Goal: Task Accomplishment & Management: Use online tool/utility

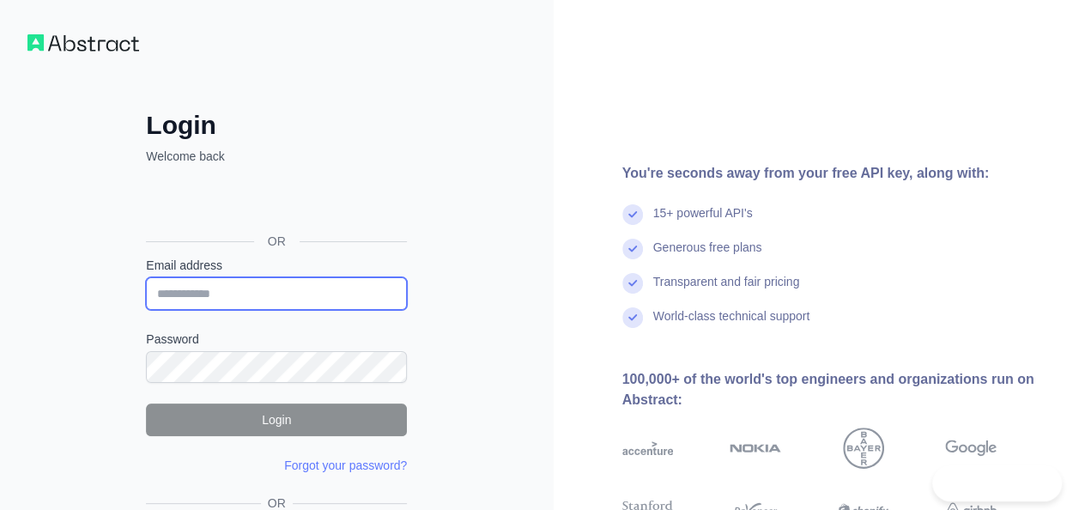
click at [279, 294] on input "Email address" at bounding box center [276, 293] width 261 height 33
type input "**********"
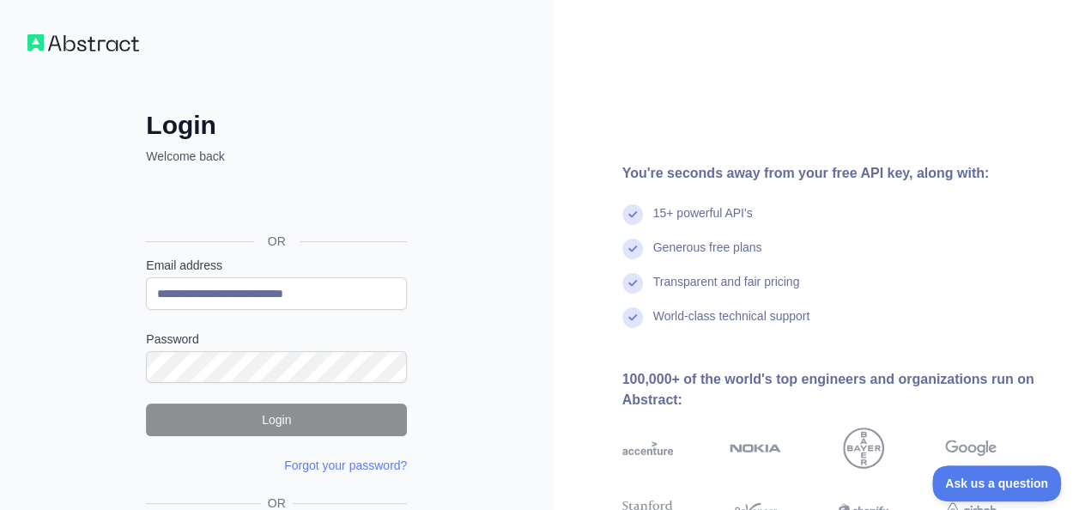
click at [238, 347] on div "Password" at bounding box center [276, 356] width 261 height 52
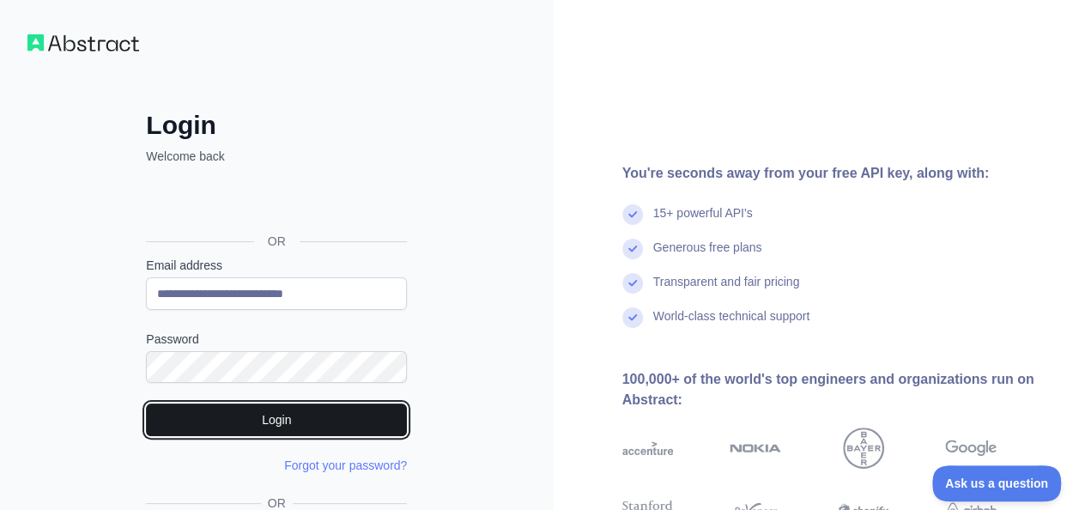
click at [243, 415] on button "Login" at bounding box center [276, 419] width 261 height 33
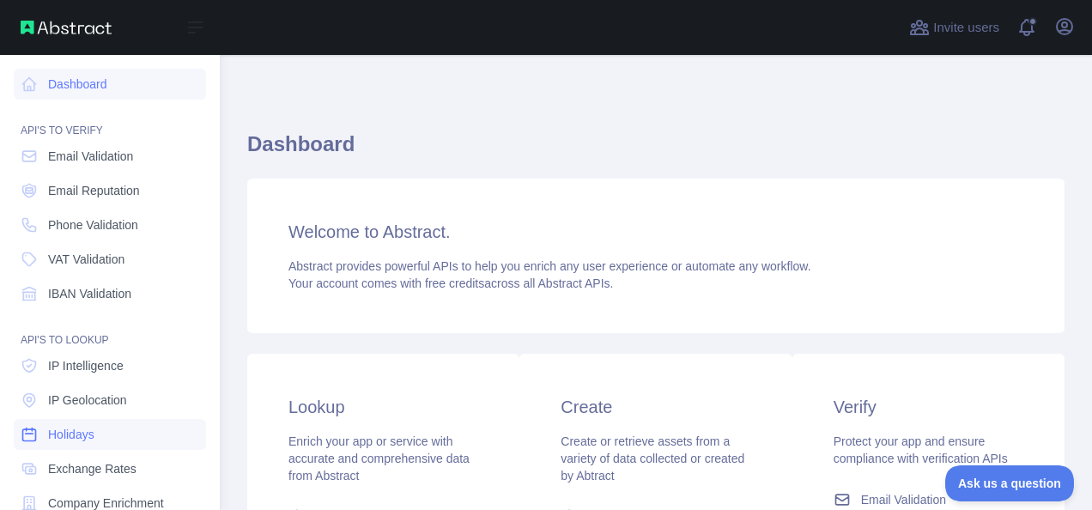
click at [82, 427] on span "Holidays" at bounding box center [71, 434] width 46 height 17
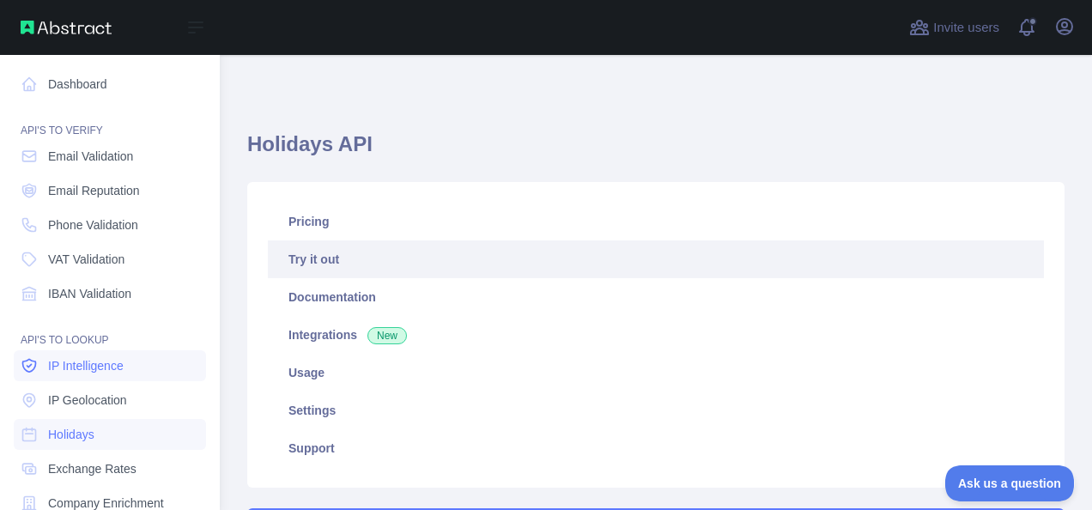
click at [105, 366] on span "IP Intelligence" at bounding box center [86, 365] width 76 height 17
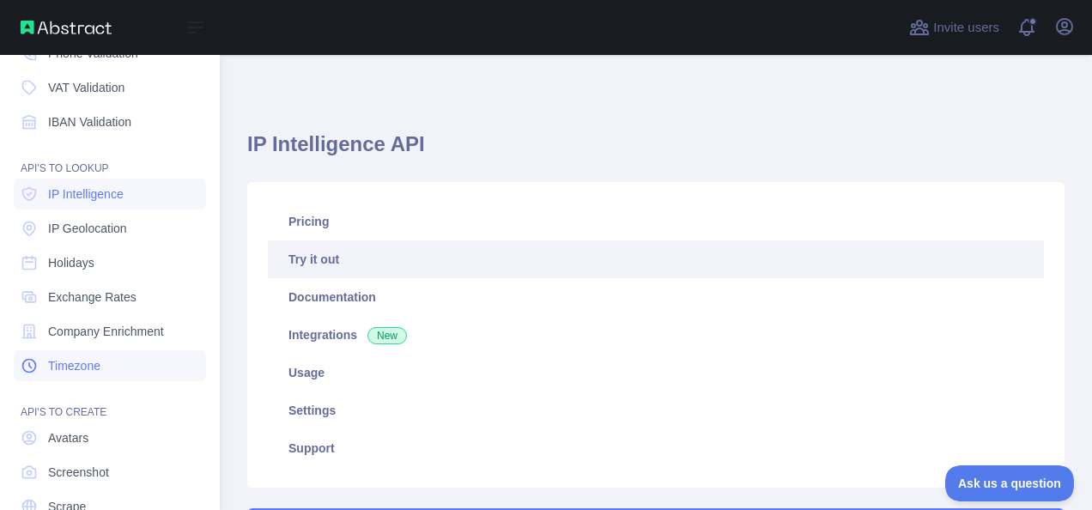
click at [113, 366] on link "Timezone" at bounding box center [110, 365] width 192 height 31
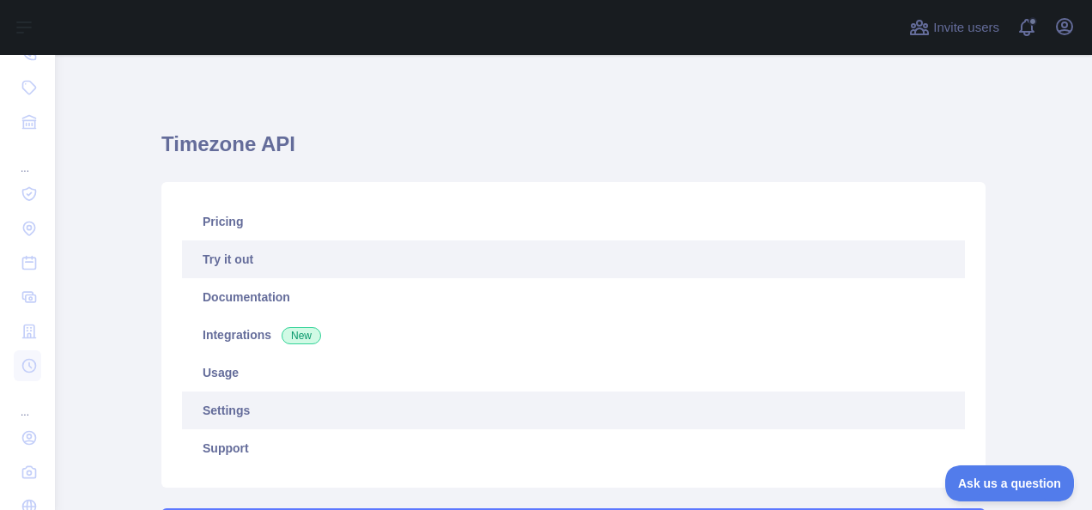
click at [275, 415] on link "Settings" at bounding box center [573, 410] width 783 height 38
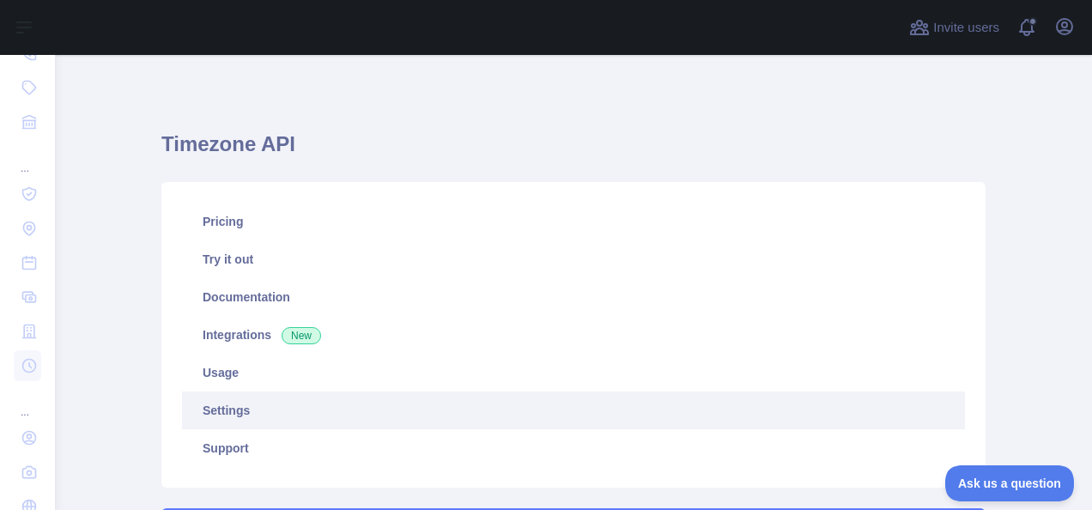
click at [258, 410] on link "Settings" at bounding box center [573, 410] width 783 height 38
click at [1069, 25] on icon "button" at bounding box center [1064, 26] width 21 height 21
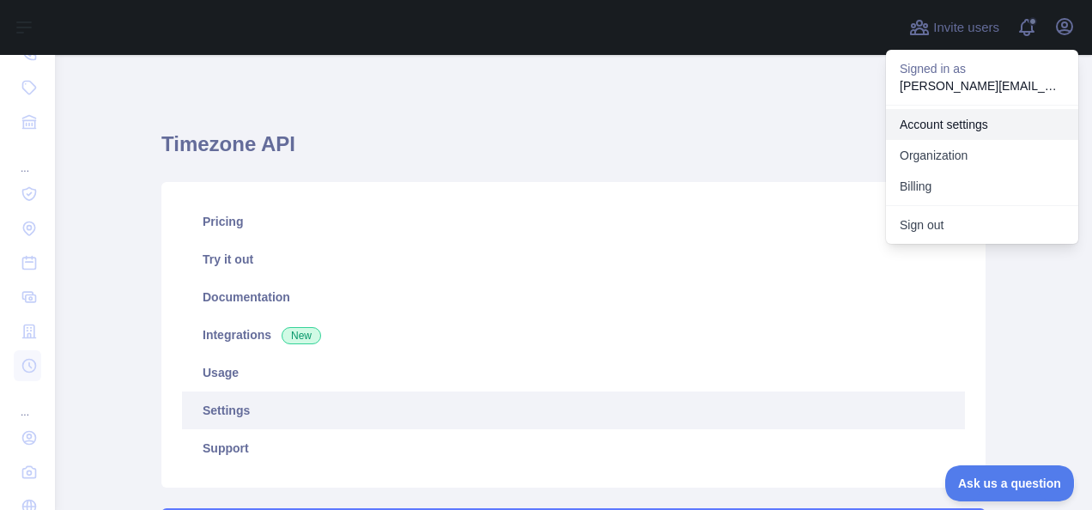
click at [931, 131] on link "Account settings" at bounding box center [982, 124] width 192 height 31
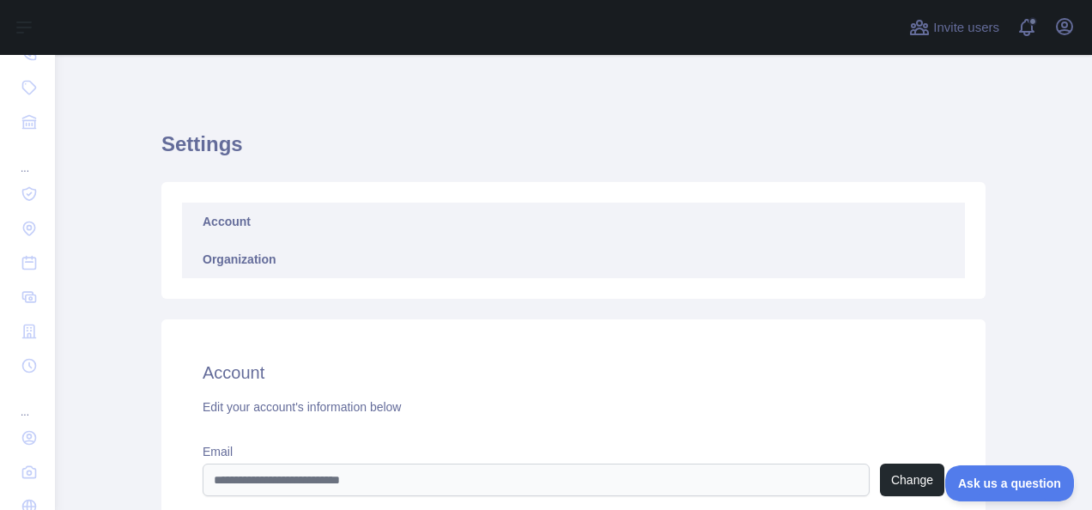
click at [270, 256] on link "Organization" at bounding box center [573, 259] width 783 height 38
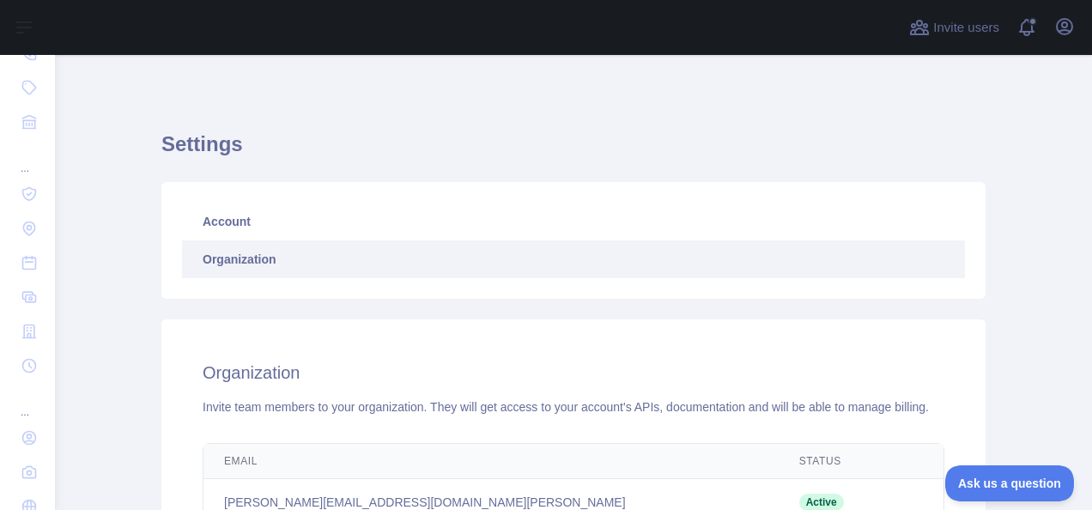
scroll to position [225, 0]
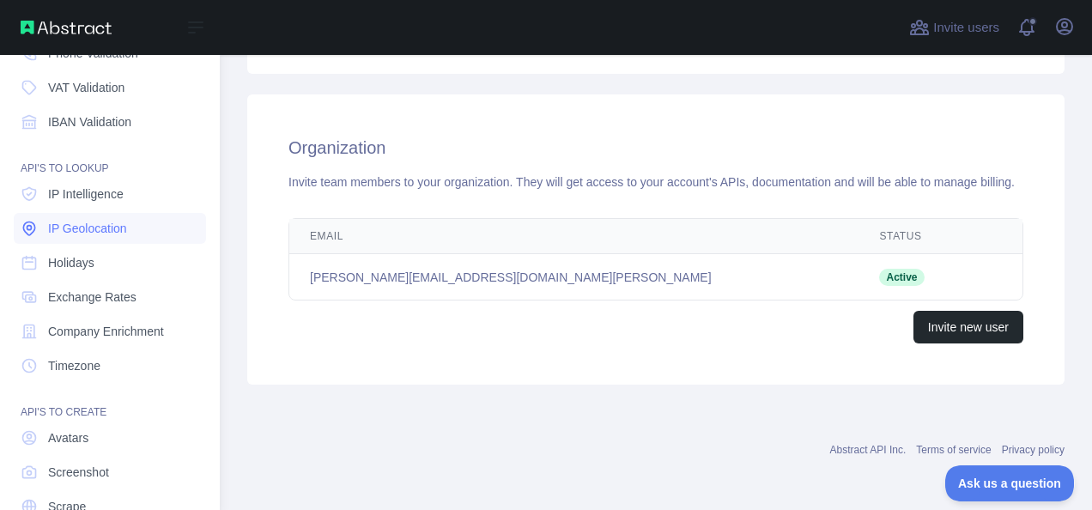
click at [43, 217] on link "IP Geolocation" at bounding box center [110, 228] width 192 height 31
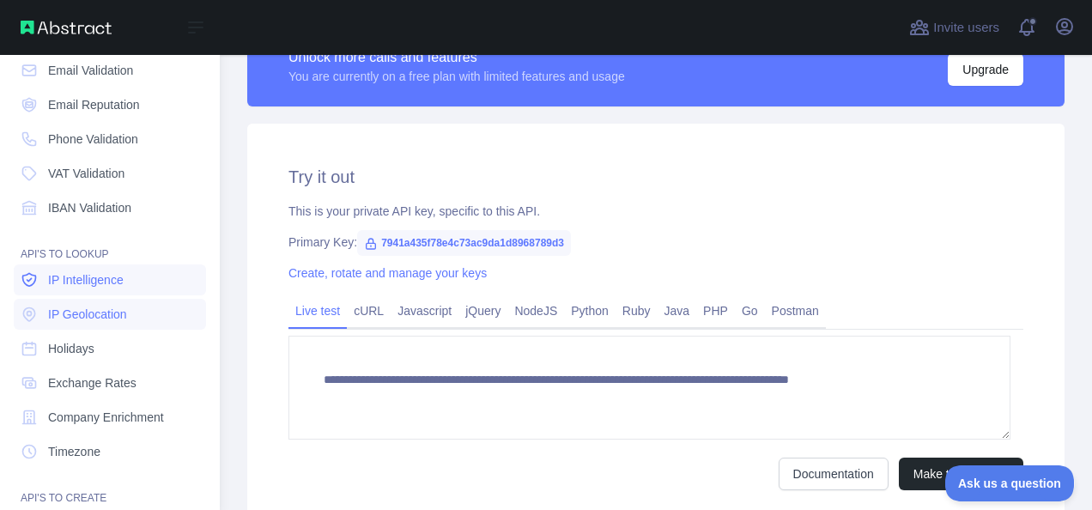
scroll to position [172, 0]
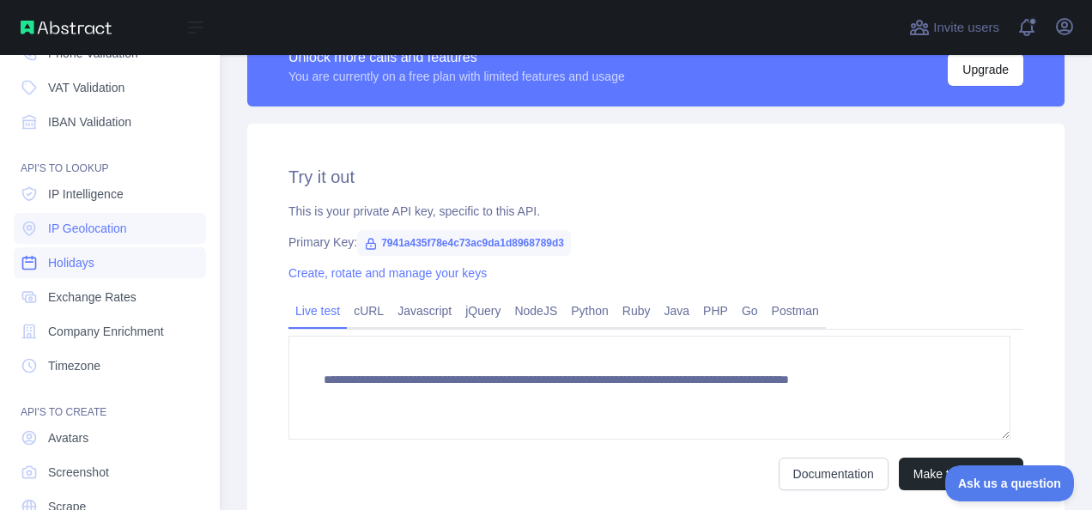
click at [76, 274] on link "Holidays" at bounding box center [110, 262] width 192 height 31
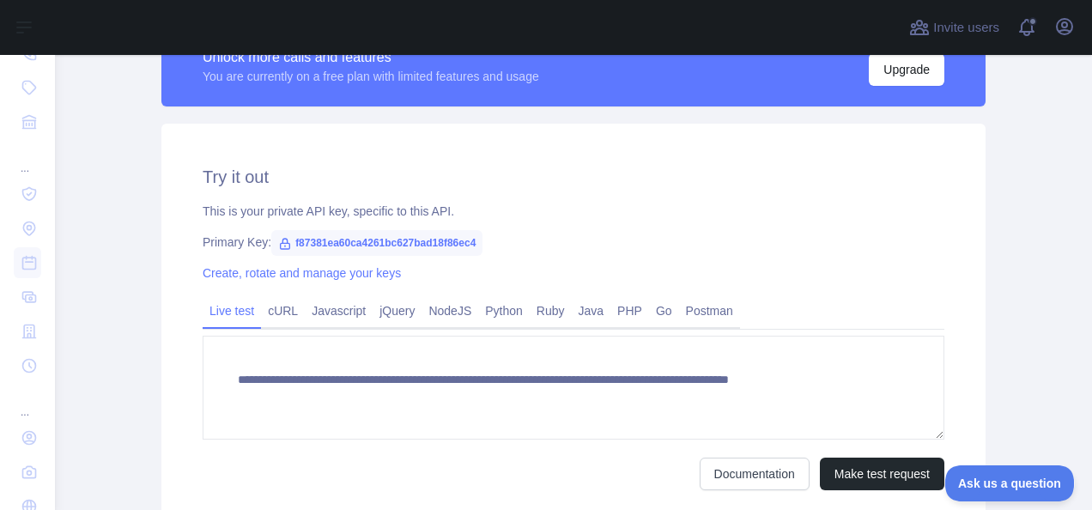
click at [291, 244] on span "f87381ea60ca4261bc627bad18f86ec4" at bounding box center [376, 243] width 211 height 26
drag, startPoint x: 286, startPoint y: 244, endPoint x: 494, endPoint y: 235, distance: 207.9
click at [494, 235] on div "Primary Key: f87381ea60ca4261bc627bad18f86ec4" at bounding box center [574, 241] width 742 height 17
copy span "f87381ea60ca4261bc627bad18f86ec4"
click at [841, 264] on div "Create, rotate and manage your keys" at bounding box center [574, 272] width 742 height 17
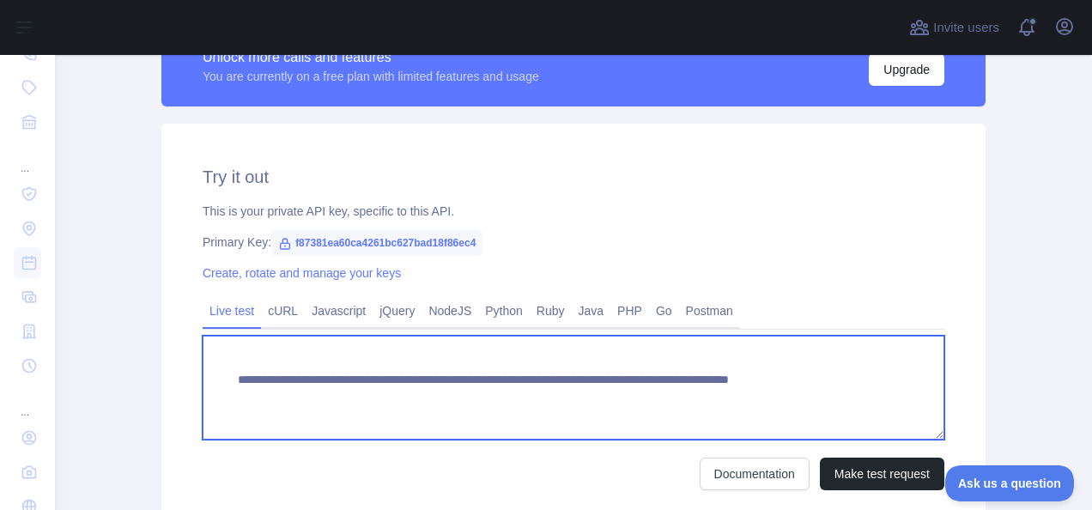
drag, startPoint x: 245, startPoint y: 377, endPoint x: 748, endPoint y: 393, distance: 503.3
click at [748, 393] on textarea "**********" at bounding box center [574, 388] width 742 height 104
click at [511, 407] on textarea "**********" at bounding box center [574, 388] width 742 height 104
drag, startPoint x: 664, startPoint y: 396, endPoint x: 348, endPoint y: 352, distance: 318.9
click at [344, 390] on textarea "**********" at bounding box center [574, 388] width 742 height 104
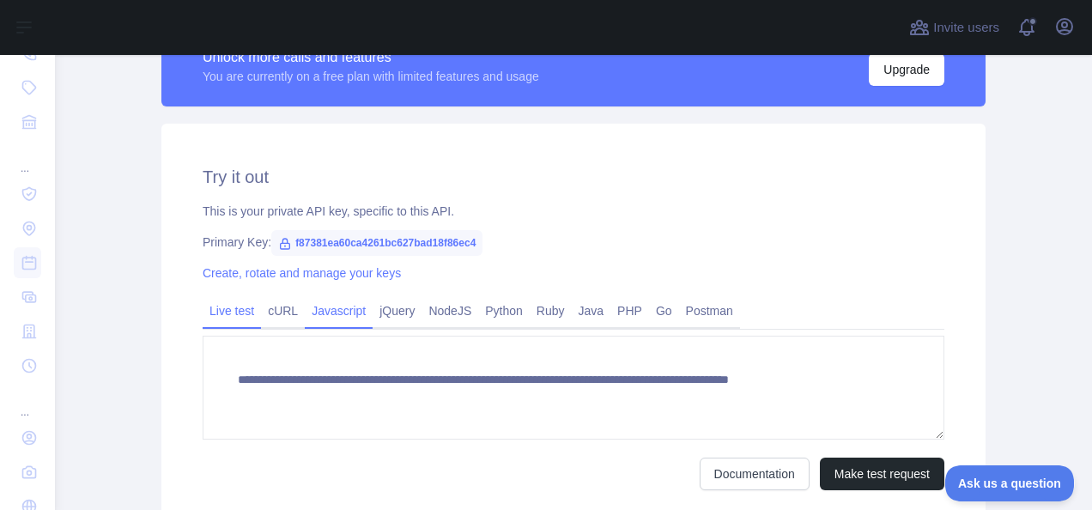
click at [331, 306] on link "Javascript" at bounding box center [339, 310] width 68 height 27
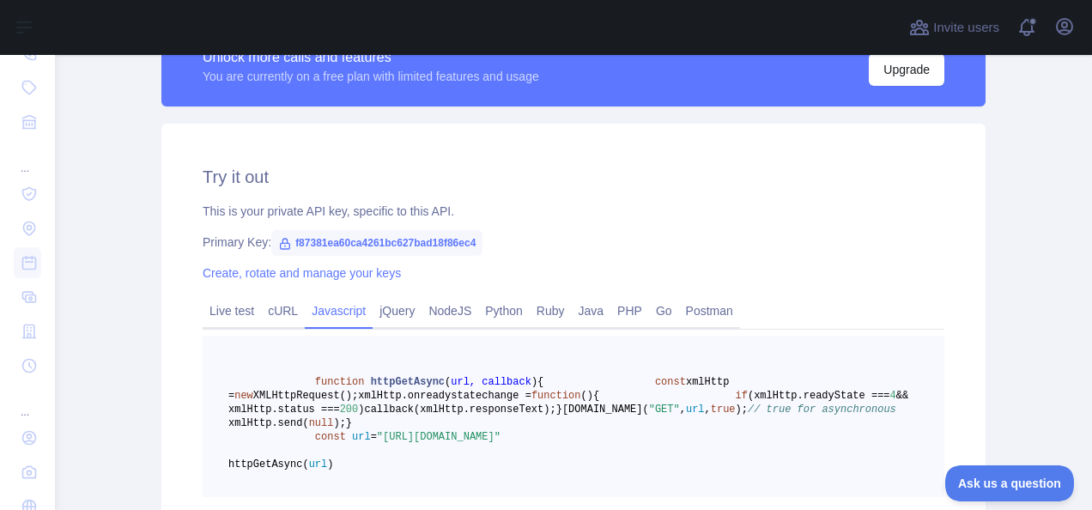
scroll to position [654, 0]
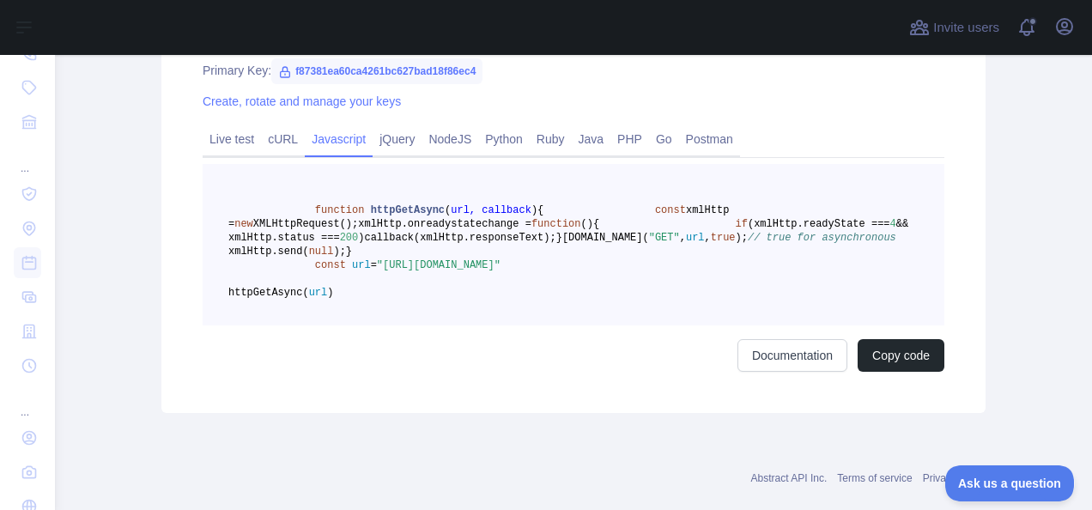
drag, startPoint x: 669, startPoint y: 362, endPoint x: 367, endPoint y: 343, distance: 301.9
click at [367, 325] on pre "function httpGetAsync ( url, callback ) { const xmlHttp = new XMLHttpRequest();…" at bounding box center [574, 244] width 742 height 161
copy span ""[URL][DOMAIN_NAME]""
click at [609, 325] on pre "function httpGetAsync ( url, callback ) { const xmlHttp = new XMLHttpRequest();…" at bounding box center [574, 244] width 742 height 161
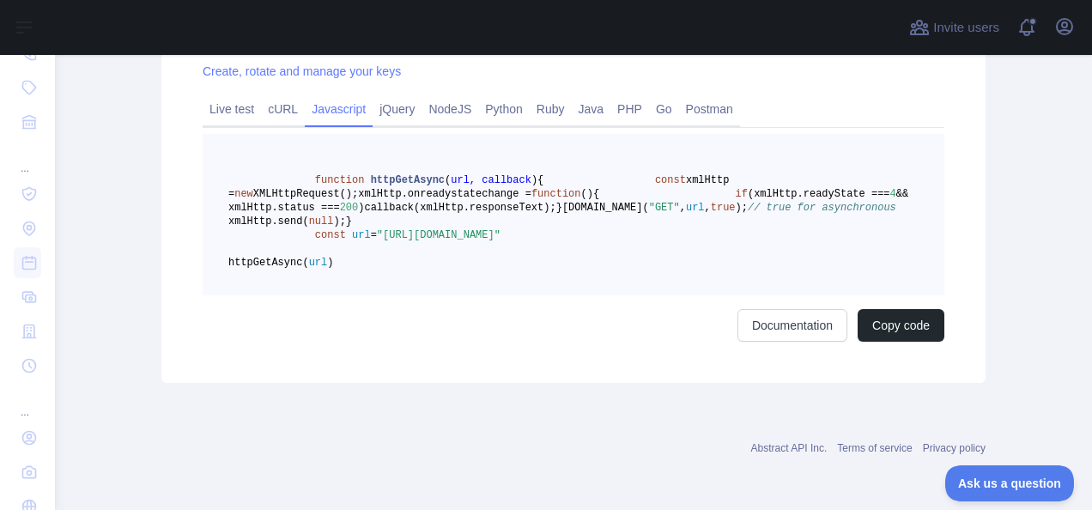
scroll to position [522, 0]
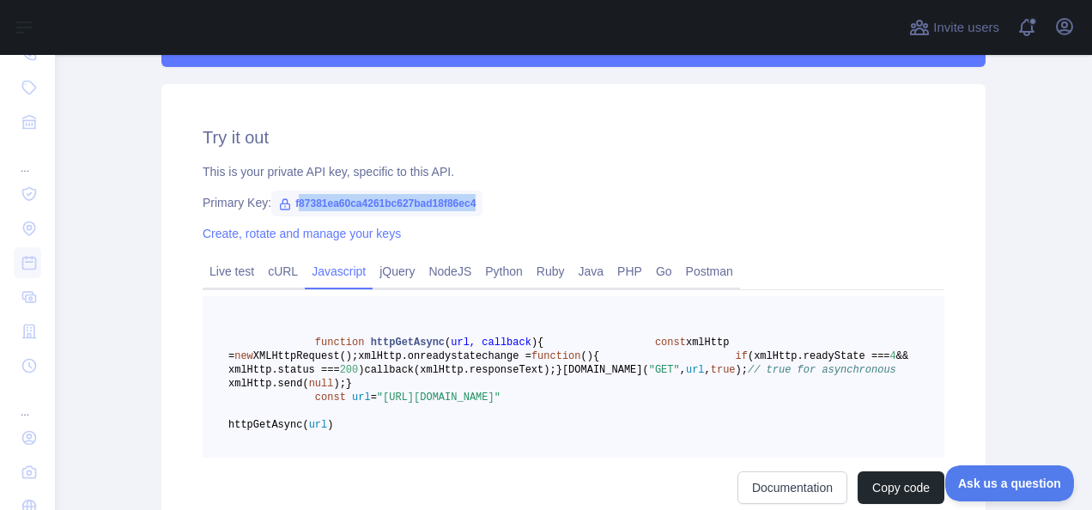
drag, startPoint x: 287, startPoint y: 203, endPoint x: 493, endPoint y: 206, distance: 206.0
click at [493, 206] on div "Primary Key: f87381ea60ca4261bc627bad18f86ec4" at bounding box center [574, 202] width 742 height 17
copy span "87381ea60ca4261bc627bad18f86ec4"
